Goal: Information Seeking & Learning: Learn about a topic

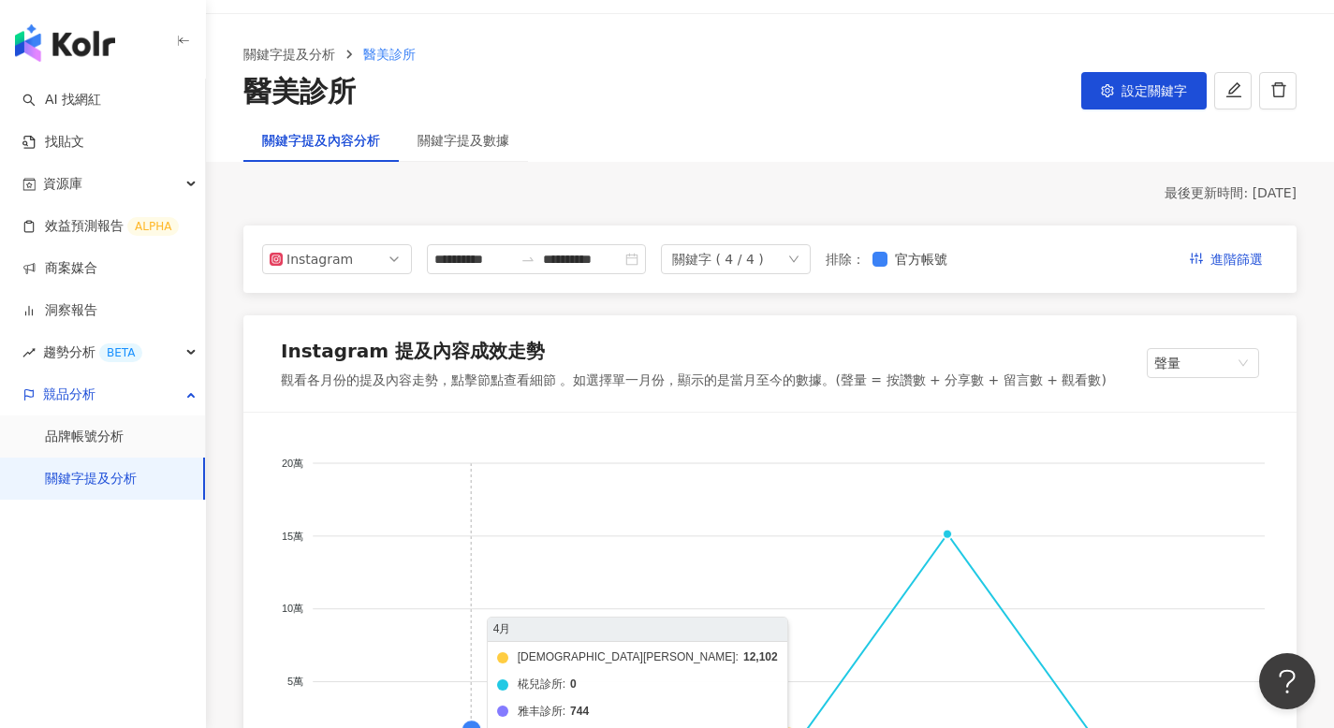
scroll to position [661, 0]
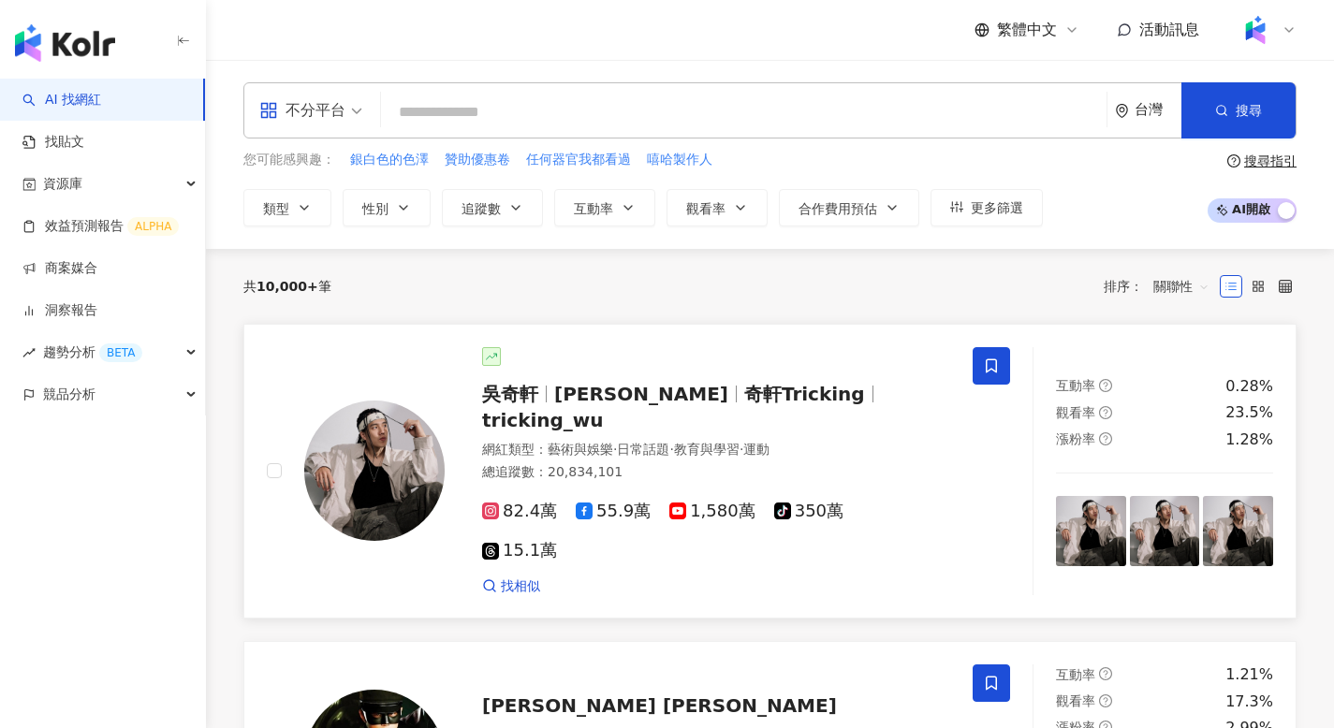
click at [378, 401] on img at bounding box center [374, 471] width 140 height 140
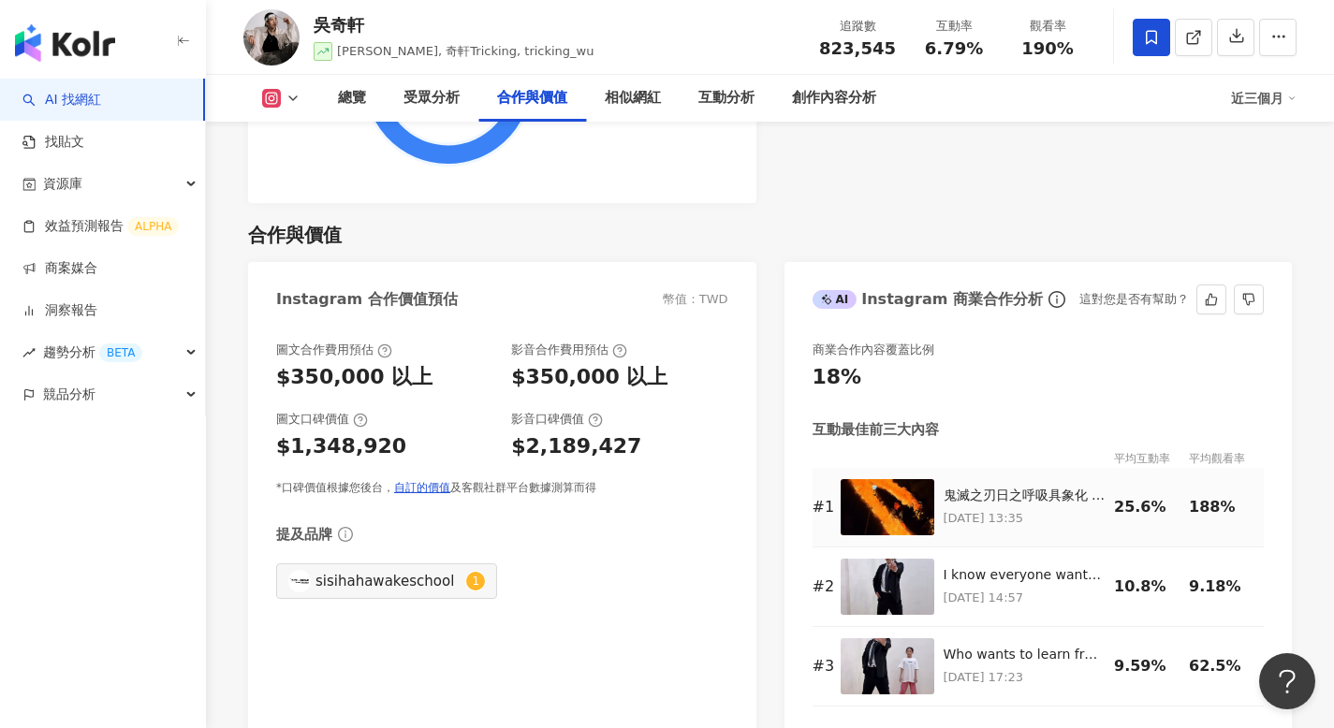
scroll to position [2449, 0]
